Goal: Task Accomplishment & Management: Use online tool/utility

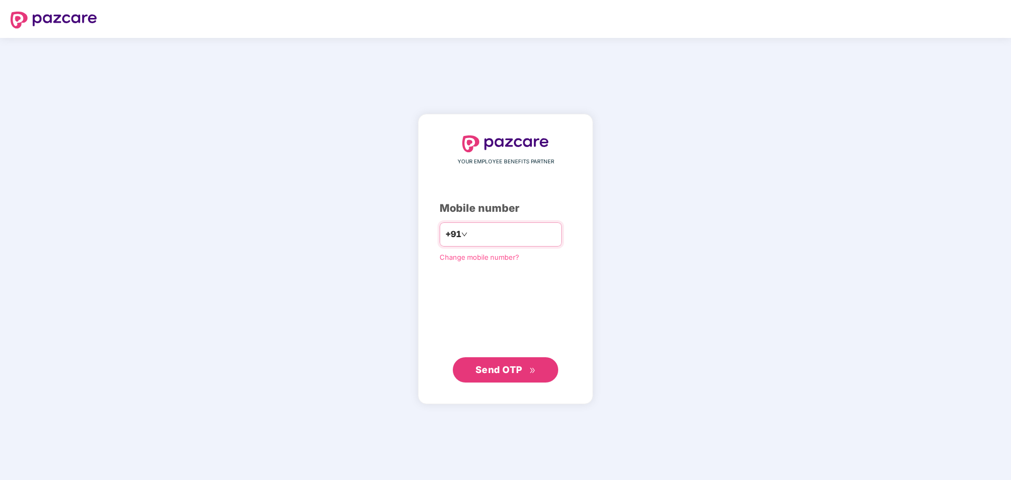
click at [494, 231] on input "number" at bounding box center [513, 234] width 86 height 17
paste input "**********"
type input "**********"
click at [506, 373] on span "Send OTP" at bounding box center [498, 369] width 47 height 11
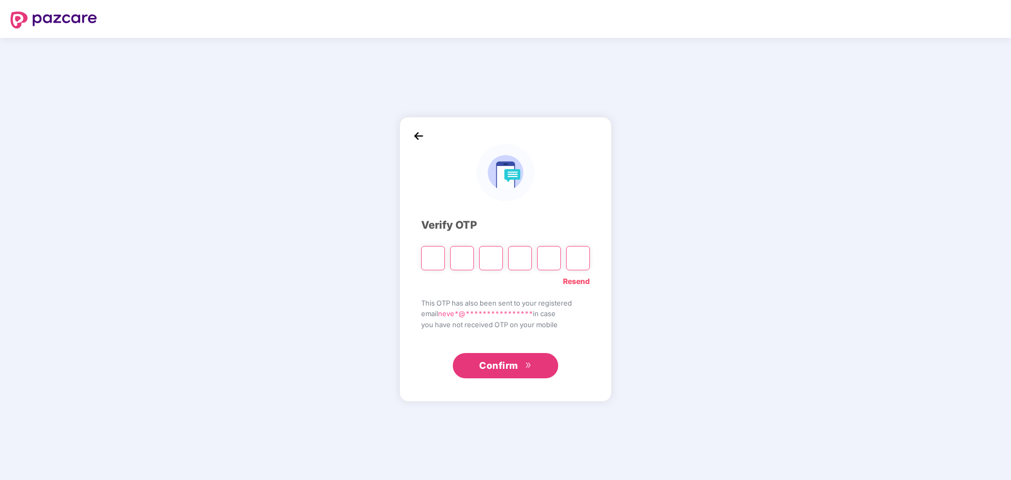
click at [437, 260] on input "Please enter verification code. Digit 1" at bounding box center [433, 258] width 24 height 24
type input "*"
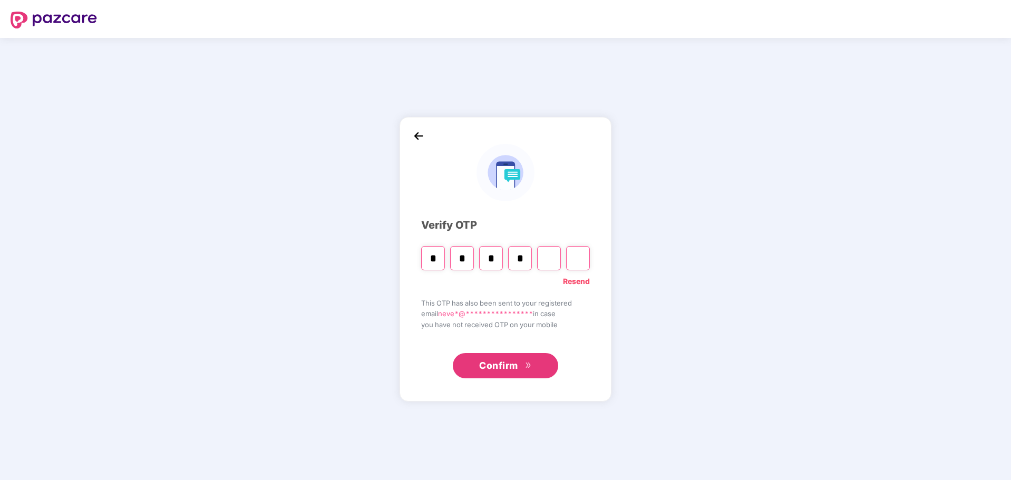
type input "*"
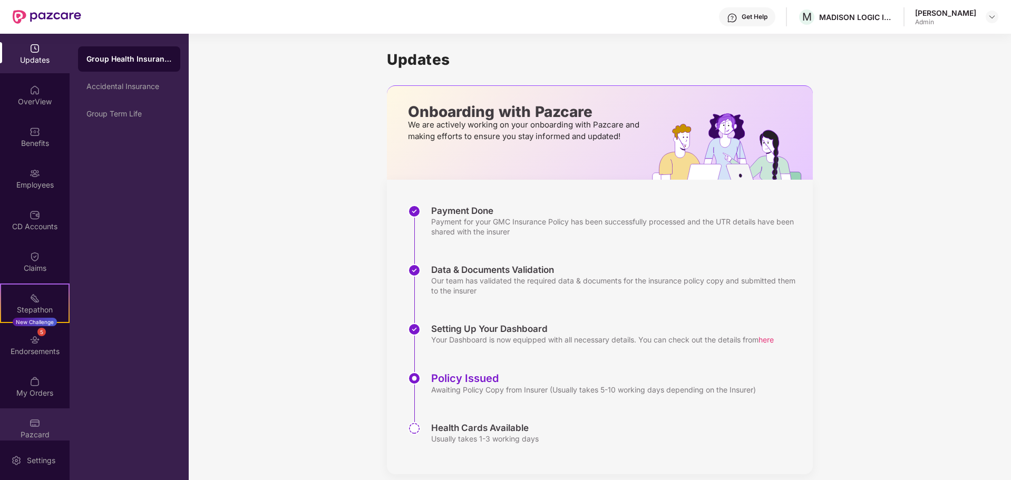
click at [40, 421] on div "Pazcard" at bounding box center [35, 428] width 70 height 40
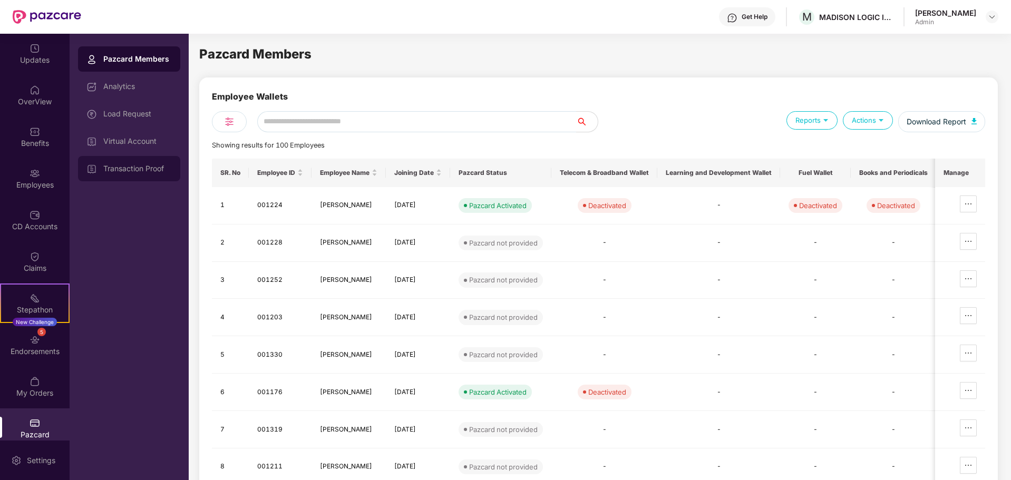
click at [140, 171] on div "Transaction Proof" at bounding box center [137, 168] width 69 height 8
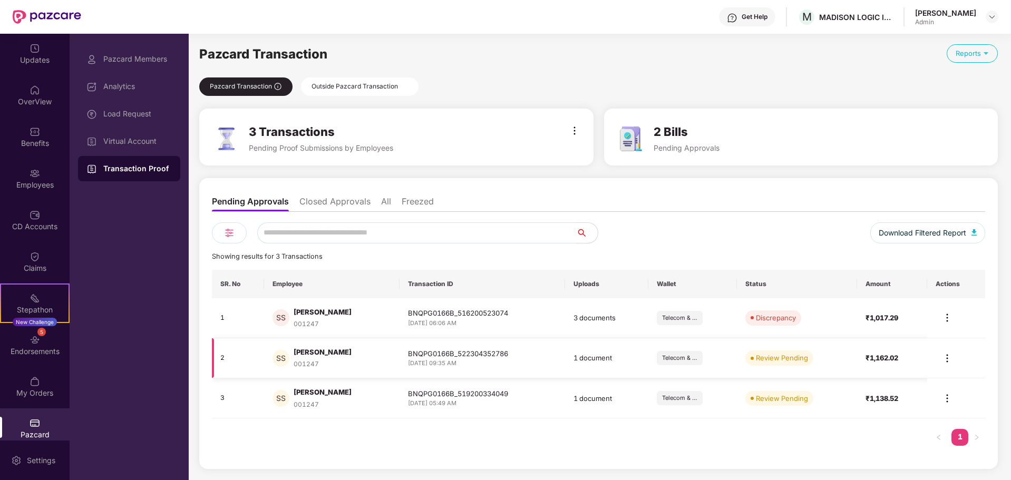
click at [946, 359] on img at bounding box center [947, 358] width 13 height 13
click at [899, 382] on div "Review Transaction" at bounding box center [909, 382] width 71 height 12
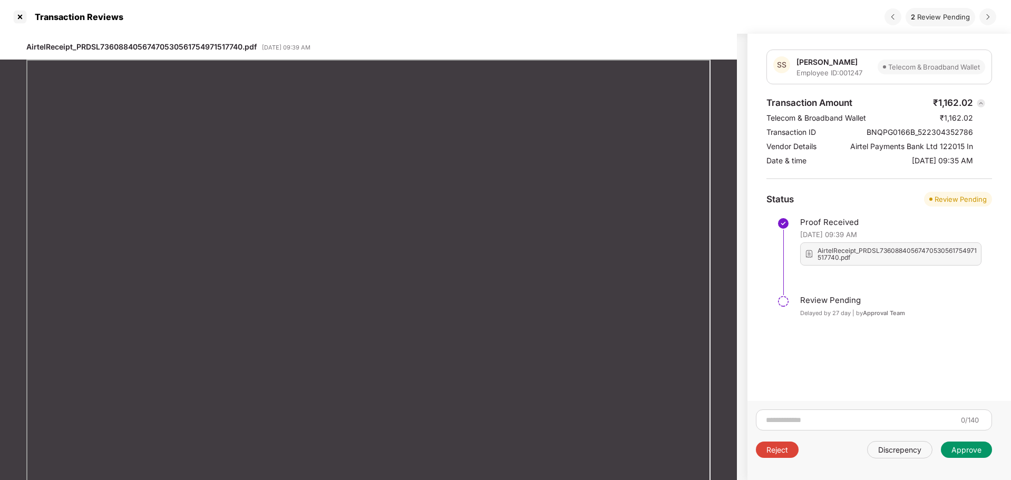
click at [971, 451] on div "Approve" at bounding box center [966, 450] width 30 height 10
click at [855, 418] on input at bounding box center [861, 420] width 192 height 11
type input "**********"
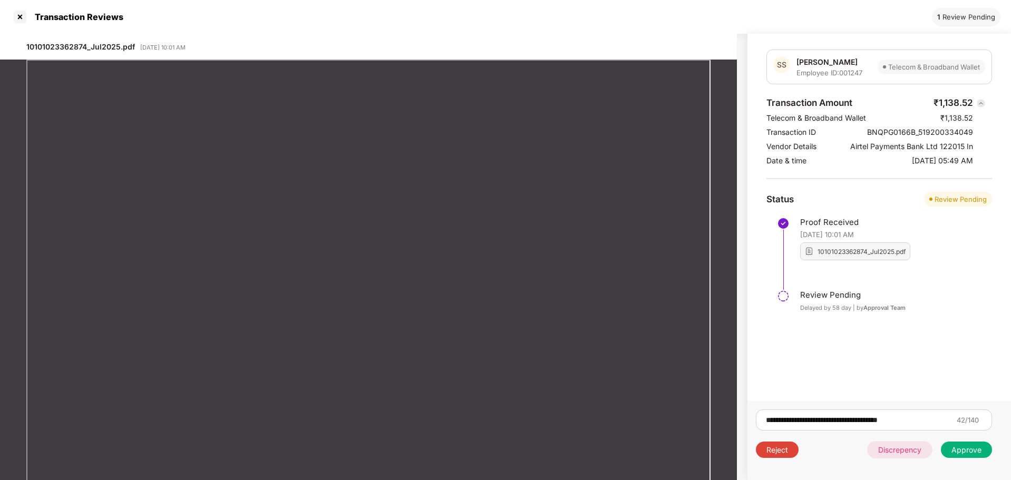
click at [906, 450] on div "Discrepency" at bounding box center [899, 450] width 43 height 10
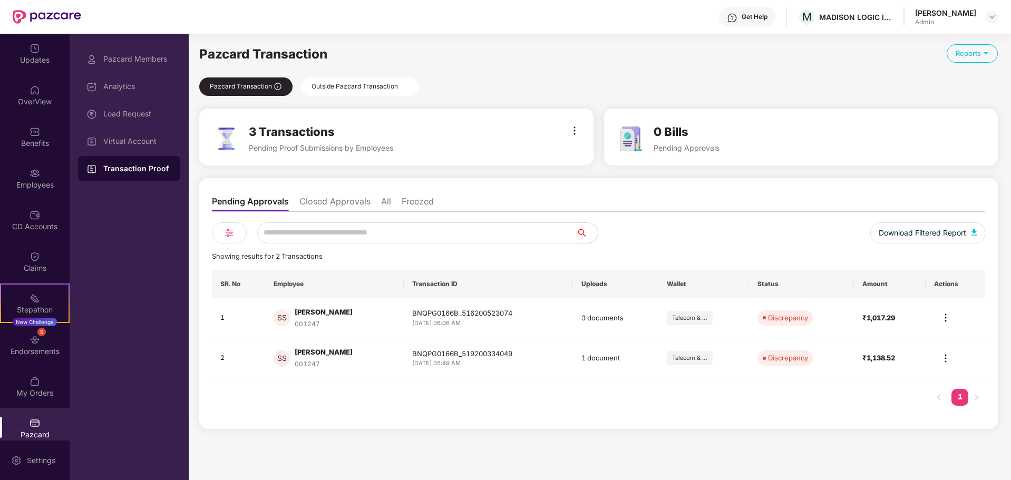
click at [349, 86] on div "Outside Pazcard Transaction" at bounding box center [360, 86] width 118 height 18
